Goal: Transaction & Acquisition: Download file/media

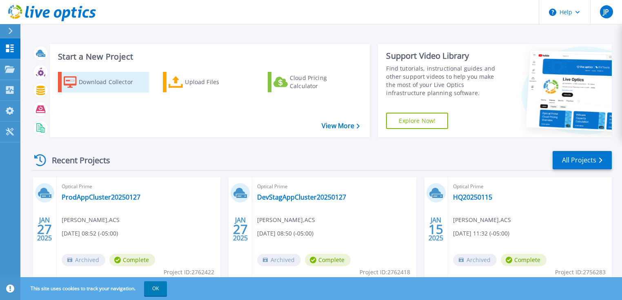
click at [104, 85] on div "Download Collector" at bounding box center [111, 82] width 65 height 16
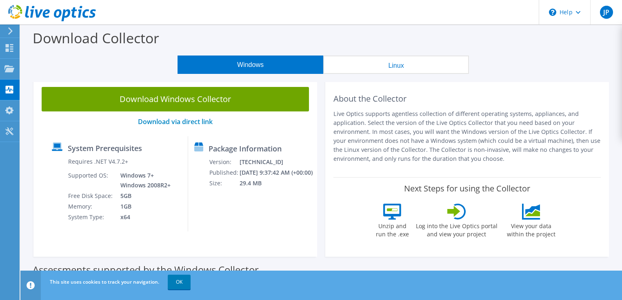
click at [394, 63] on button "Linux" at bounding box center [396, 64] width 146 height 18
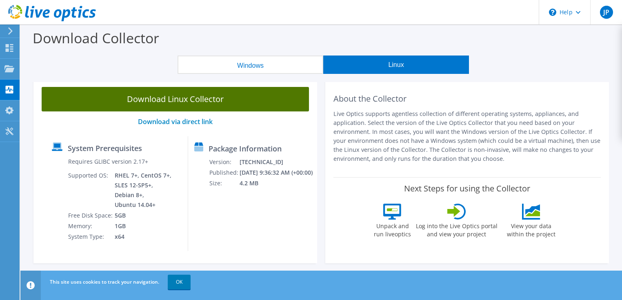
click at [256, 98] on link "Download Linux Collector" at bounding box center [175, 99] width 267 height 24
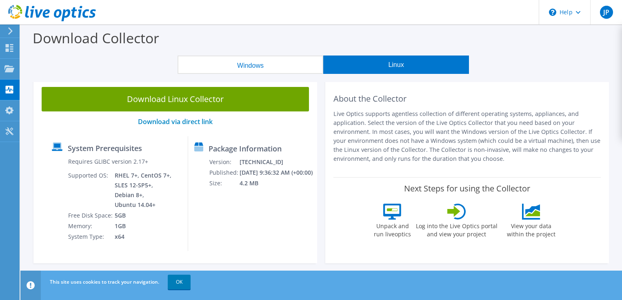
click at [261, 63] on button "Windows" at bounding box center [250, 64] width 146 height 18
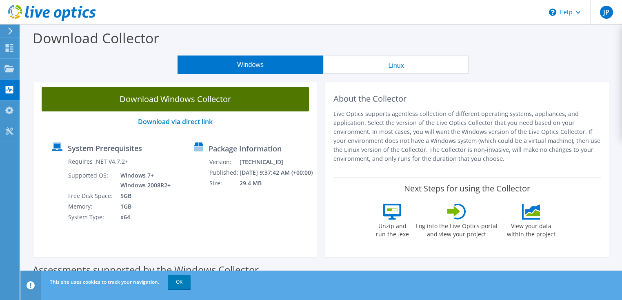
click at [189, 100] on link "Download Windows Collector" at bounding box center [175, 99] width 267 height 24
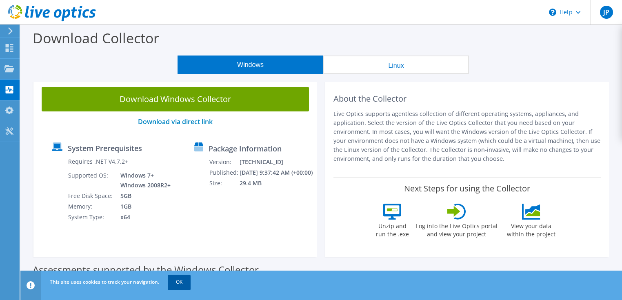
click at [180, 283] on link "OK" at bounding box center [179, 282] width 23 height 15
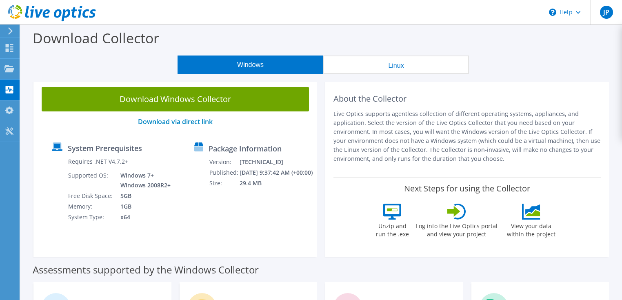
click at [9, 31] on icon at bounding box center [10, 30] width 6 height 7
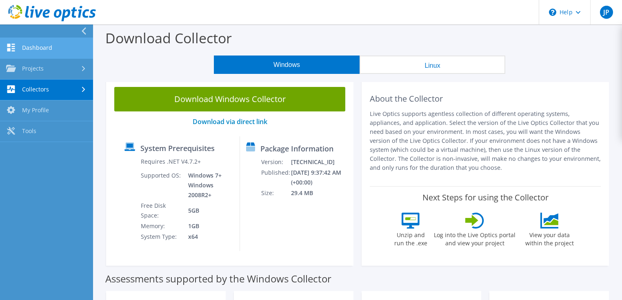
click at [22, 44] on link "Dashboard" at bounding box center [46, 48] width 93 height 21
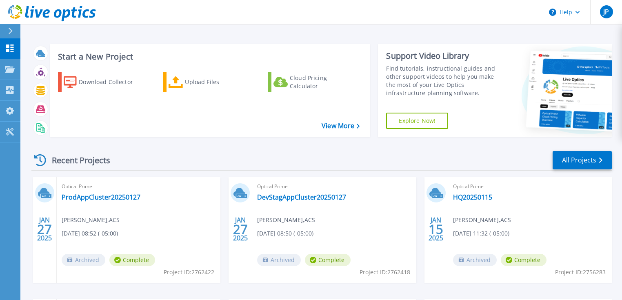
click at [43, 159] on icon at bounding box center [40, 160] width 12 height 12
click at [42, 160] on icon at bounding box center [40, 160] width 12 height 12
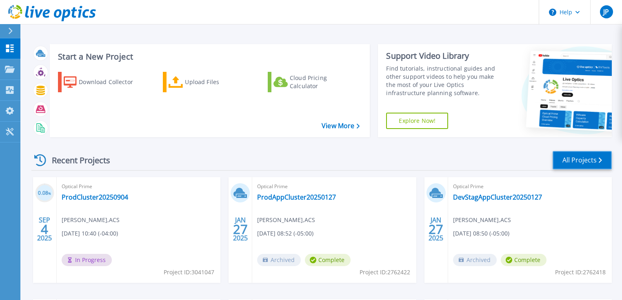
click at [570, 160] on link "All Projects" at bounding box center [581, 160] width 59 height 18
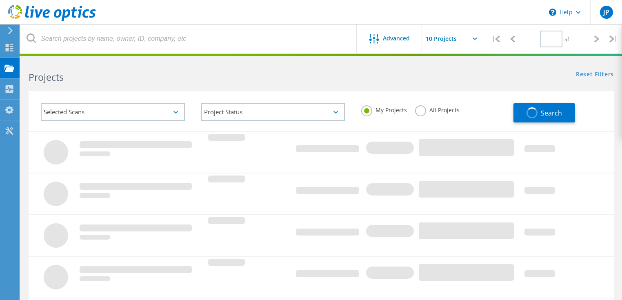
type input "1"
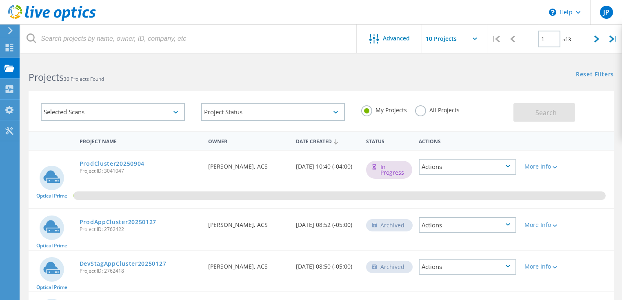
click at [476, 39] on icon at bounding box center [474, 39] width 4 height 2
click at [474, 38] on icon at bounding box center [474, 39] width 4 height 2
click at [7, 49] on use at bounding box center [10, 48] width 8 height 8
